Goal: Find specific page/section: Find specific page/section

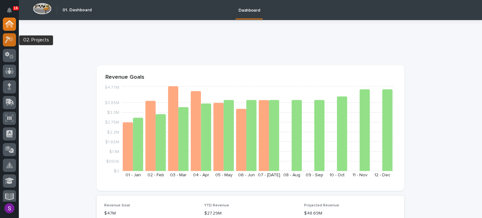
click at [13, 38] on icon at bounding box center [9, 39] width 9 height 7
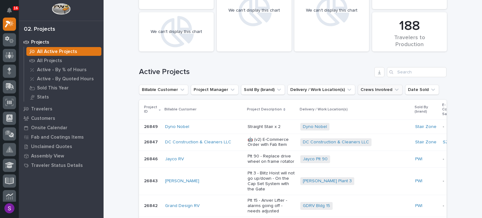
scroll to position [31, 0]
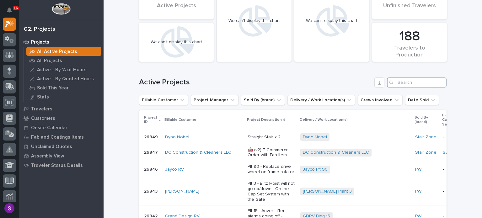
click at [402, 85] on input "Search" at bounding box center [417, 83] width 60 height 10
paste input "26578"
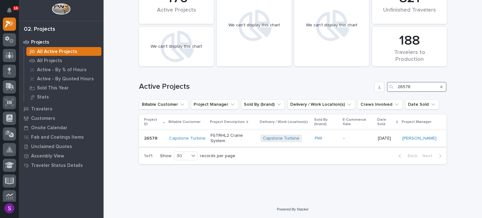
scroll to position [19, 0]
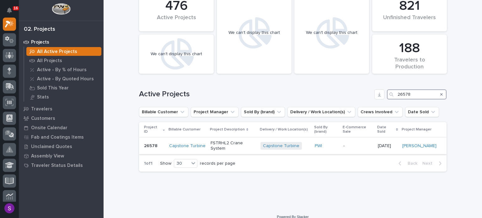
type input "26578"
click at [362, 143] on p "-" at bounding box center [358, 145] width 30 height 5
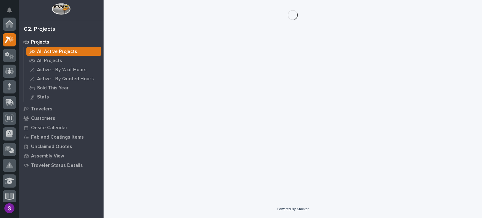
scroll to position [16, 0]
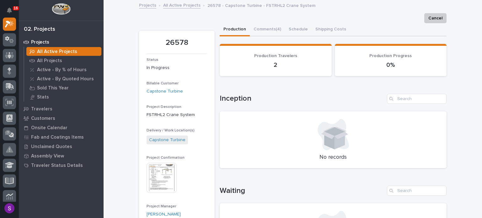
click at [161, 167] on img at bounding box center [162, 178] width 30 height 30
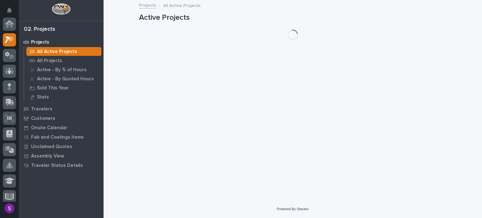
scroll to position [16, 0]
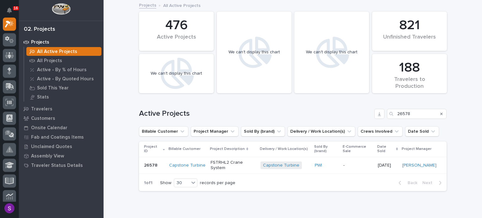
click at [355, 167] on div "Project ID Billable Customer Project Description Delivery / Work Location(s) So…" at bounding box center [293, 159] width 308 height 34
click at [354, 163] on p "-" at bounding box center [358, 165] width 30 height 5
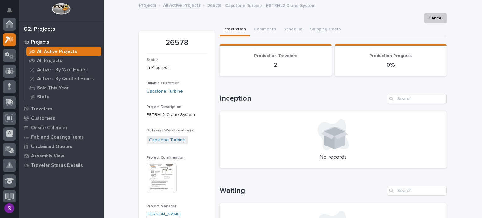
scroll to position [16, 0]
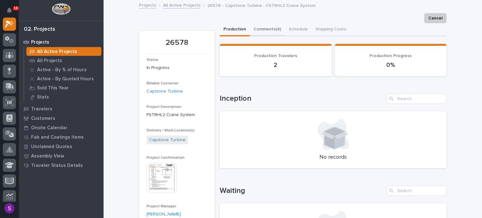
click at [270, 33] on button "Comments (4)" at bounding box center [267, 29] width 35 height 13
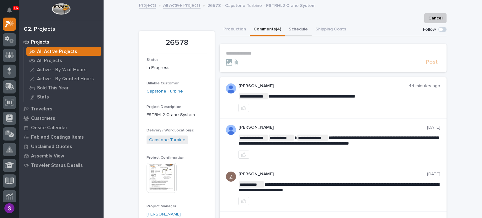
click at [295, 32] on button "Schedule" at bounding box center [298, 29] width 27 height 13
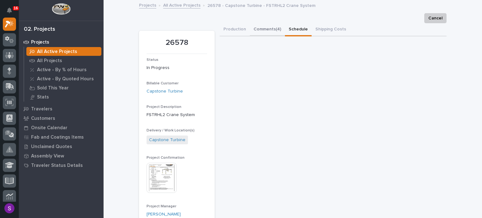
click at [259, 25] on button "Comments (4)" at bounding box center [267, 29] width 35 height 13
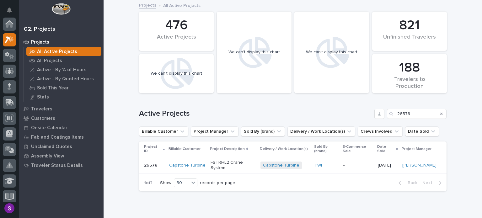
scroll to position [16, 0]
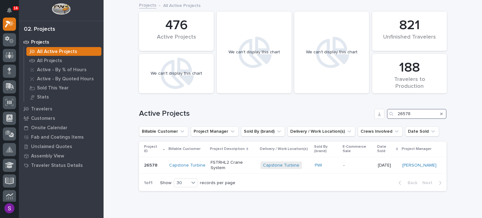
drag, startPoint x: 413, startPoint y: 111, endPoint x: 364, endPoint y: 115, distance: 48.5
click at [364, 114] on div "Active Projects 26578" at bounding box center [293, 114] width 308 height 10
paste input "89"
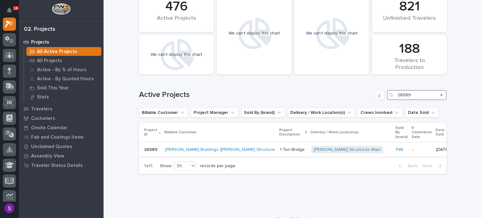
scroll to position [29, 0]
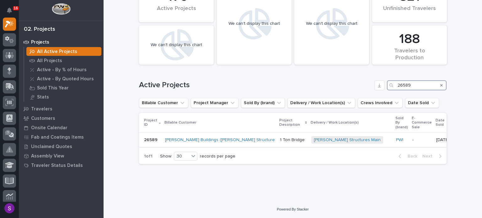
type input "26589"
click at [394, 142] on td "PWI" at bounding box center [402, 140] width 16 height 14
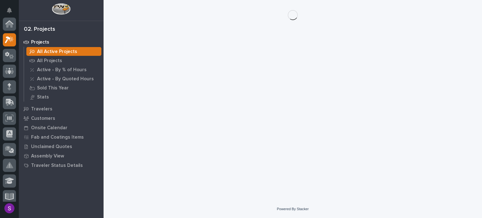
scroll to position [16, 0]
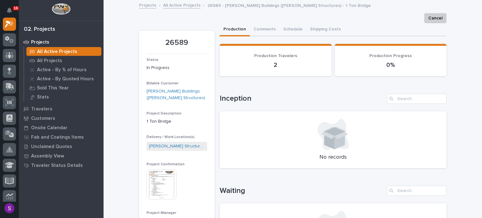
click at [155, 184] on img at bounding box center [162, 185] width 30 height 30
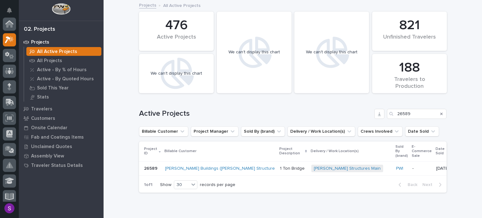
scroll to position [16, 0]
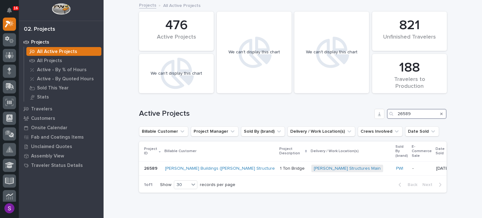
drag, startPoint x: 421, startPoint y: 114, endPoint x: 356, endPoint y: 114, distance: 64.4
click at [353, 113] on div "Active Projects 26589" at bounding box center [293, 114] width 308 height 10
paste input "401"
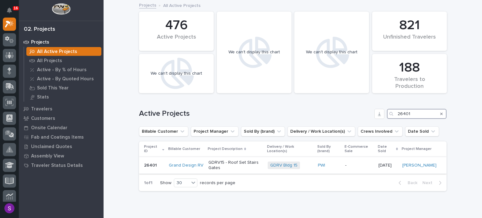
type input "26401"
click at [352, 169] on div "-" at bounding box center [359, 165] width 28 height 10
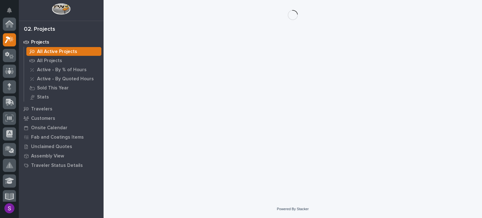
scroll to position [16, 0]
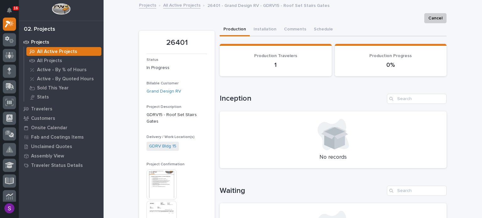
click at [169, 172] on img at bounding box center [162, 185] width 30 height 30
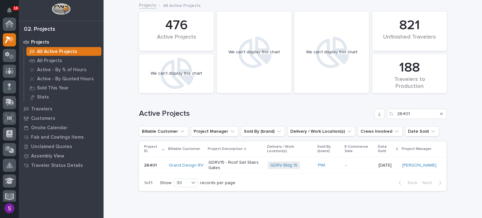
scroll to position [16, 0]
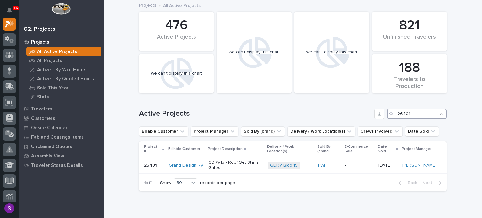
click at [367, 106] on div "Active Projects 26401" at bounding box center [293, 111] width 308 height 30
paste input "527"
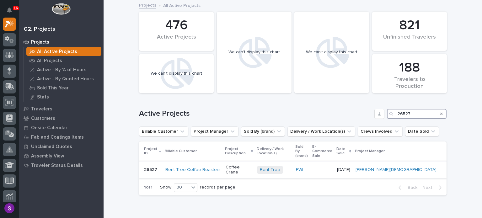
type input "26527"
click at [308, 165] on div "PWI" at bounding box center [302, 170] width 12 height 10
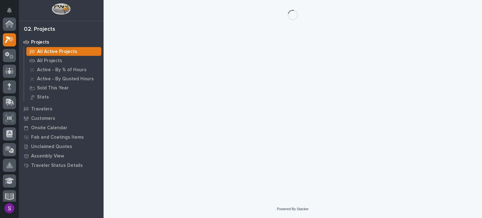
scroll to position [16, 0]
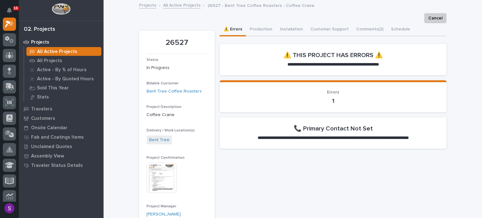
click at [158, 166] on img at bounding box center [162, 178] width 30 height 30
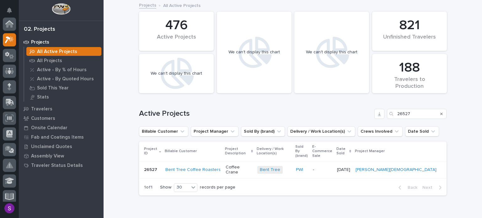
scroll to position [16, 0]
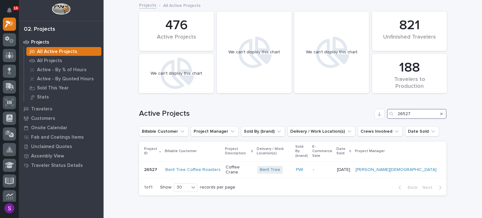
click at [403, 105] on div "Active Projects 26527" at bounding box center [293, 111] width 308 height 30
click at [408, 112] on input "26527" at bounding box center [417, 114] width 60 height 10
drag, startPoint x: 416, startPoint y: 111, endPoint x: 384, endPoint y: 112, distance: 32.0
click at [384, 112] on div "Active Projects 26527" at bounding box center [293, 114] width 308 height 10
paste input "4"
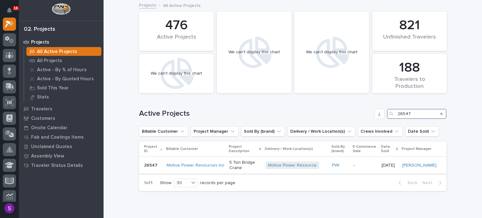
type input "26547"
click at [360, 169] on div "-" at bounding box center [365, 165] width 23 height 10
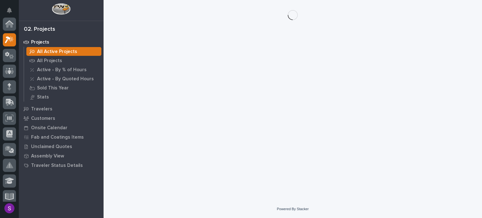
scroll to position [16, 0]
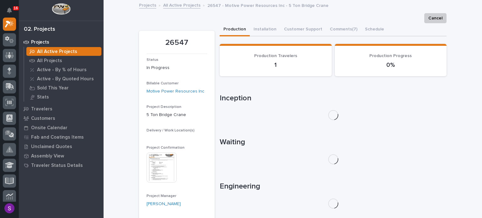
click at [147, 169] on img at bounding box center [162, 168] width 30 height 30
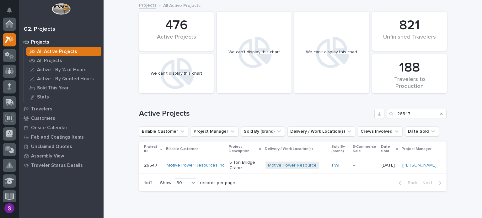
scroll to position [16, 0]
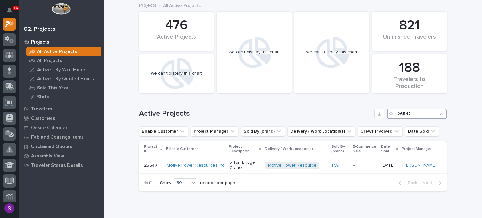
drag, startPoint x: 418, startPoint y: 115, endPoint x: 397, endPoint y: 120, distance: 21.4
click at [379, 114] on div "Active Projects 26547" at bounding box center [293, 114] width 308 height 10
paste input "72"
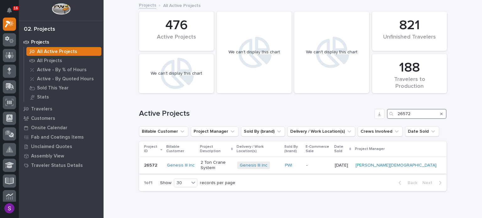
type input "26572"
click at [330, 163] on p "-" at bounding box center [317, 165] width 23 height 5
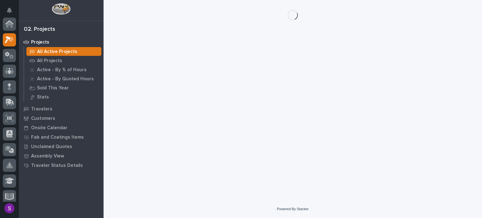
scroll to position [16, 0]
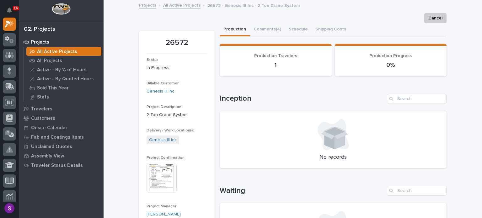
click at [159, 169] on img at bounding box center [162, 178] width 30 height 30
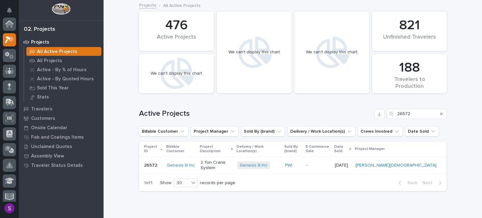
scroll to position [16, 0]
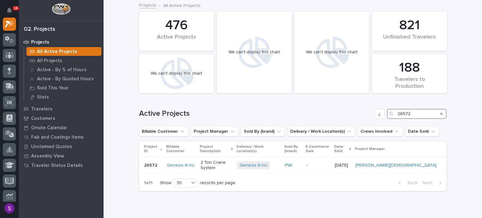
click at [371, 116] on div "Active Projects 26572" at bounding box center [293, 114] width 308 height 10
paste input "780"
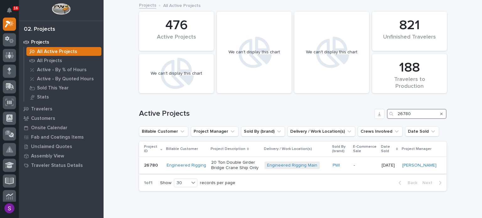
type input "26780"
click at [351, 162] on td "PWI" at bounding box center [340, 165] width 21 height 17
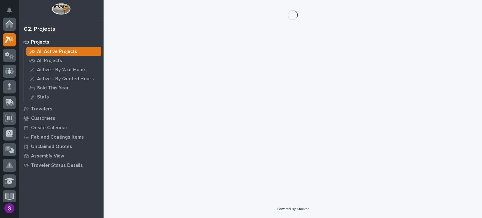
scroll to position [16, 0]
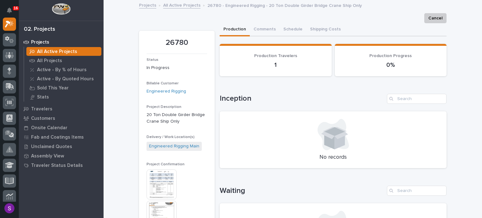
click at [156, 204] on img at bounding box center [162, 216] width 30 height 30
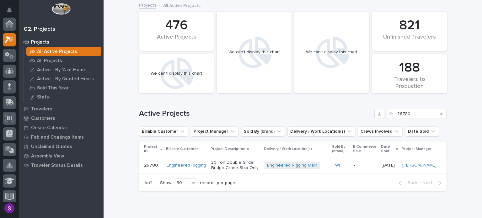
scroll to position [16, 0]
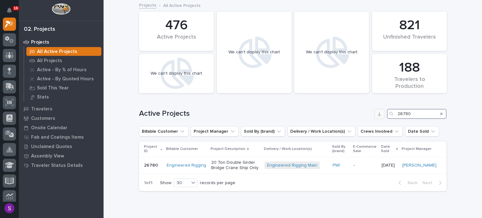
drag, startPoint x: 377, startPoint y: 111, endPoint x: 373, endPoint y: 116, distance: 6.9
click at [372, 114] on div "Active Projects 26780" at bounding box center [293, 114] width 308 height 10
paste input "626"
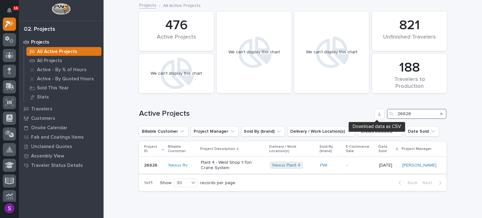
type input "26626"
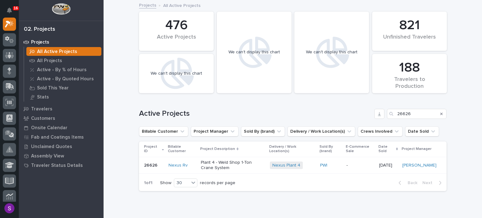
click at [349, 167] on td "-" at bounding box center [360, 165] width 33 height 17
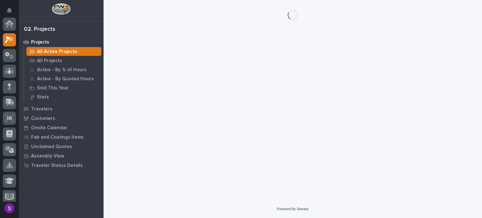
scroll to position [16, 0]
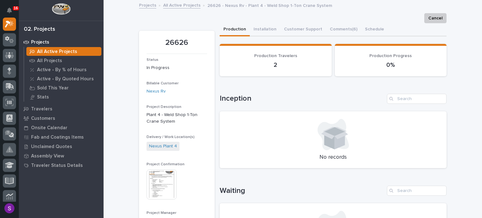
click at [162, 176] on img at bounding box center [162, 185] width 30 height 30
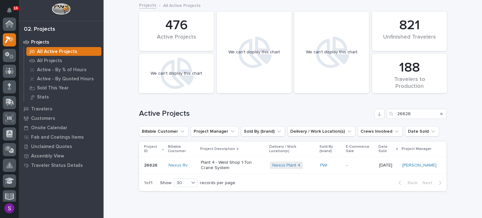
scroll to position [16, 0]
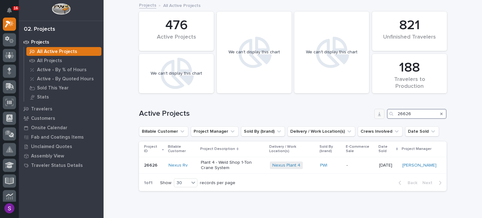
drag, startPoint x: 412, startPoint y: 113, endPoint x: 379, endPoint y: 112, distance: 33.0
click at [377, 111] on div "Active Projects 26626" at bounding box center [293, 114] width 308 height 10
paste input "5852"
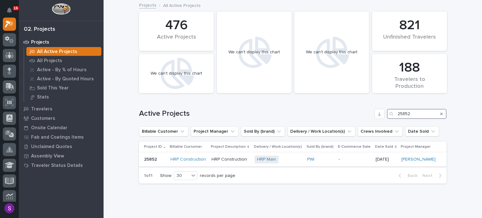
type input "25852"
click at [339, 162] on div "-" at bounding box center [355, 159] width 32 height 10
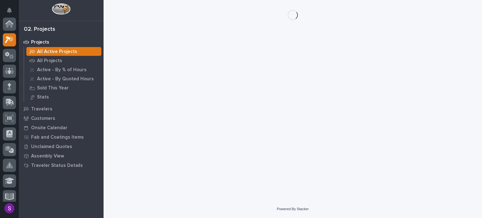
scroll to position [16, 0]
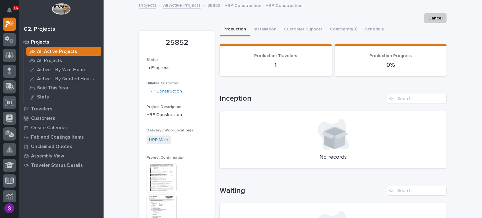
click at [160, 200] on img at bounding box center [162, 209] width 30 height 30
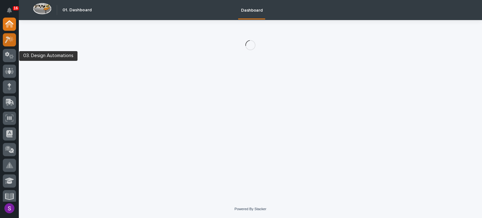
click at [6, 39] on icon at bounding box center [9, 39] width 9 height 7
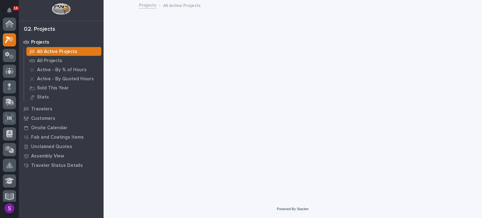
scroll to position [16, 0]
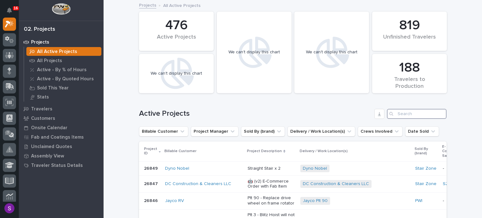
click at [408, 111] on input "Search" at bounding box center [417, 114] width 60 height 10
paste input "26578"
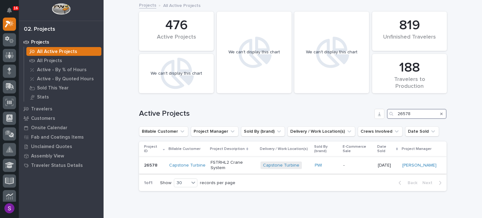
type input "26578"
click at [339, 159] on td "PWI" at bounding box center [326, 165] width 29 height 17
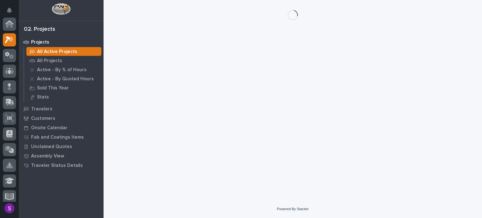
scroll to position [16, 0]
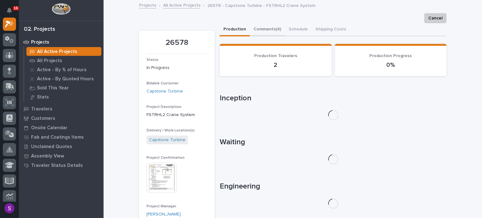
click at [268, 30] on button "Comments (4)" at bounding box center [267, 29] width 35 height 13
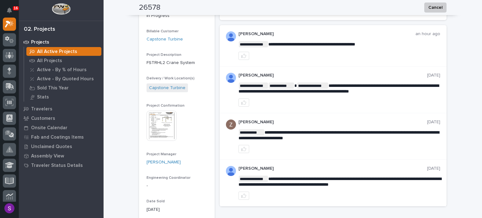
scroll to position [63, 0]
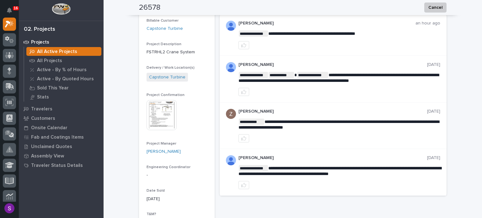
click at [277, 39] on div "**********" at bounding box center [340, 35] width 202 height 29
click at [157, 115] on img at bounding box center [162, 115] width 30 height 30
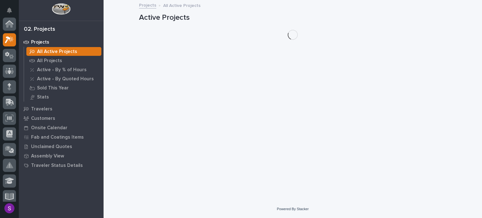
scroll to position [16, 0]
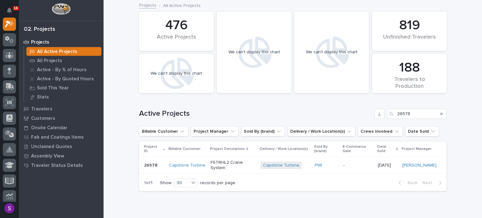
click at [373, 165] on td "-" at bounding box center [358, 165] width 35 height 17
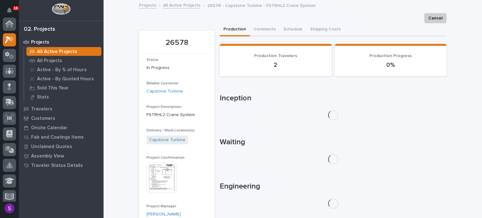
scroll to position [16, 0]
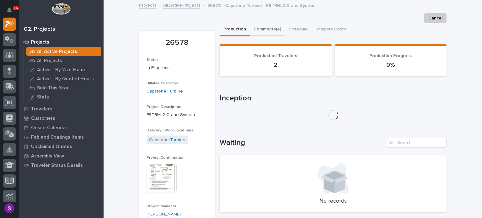
click at [275, 30] on button "Comments (4)" at bounding box center [267, 29] width 35 height 13
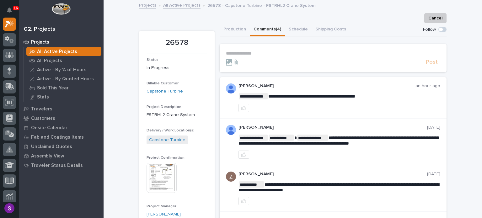
drag, startPoint x: 291, startPoint y: 146, endPoint x: 324, endPoint y: 146, distance: 32.7
